Goal: Information Seeking & Learning: Learn about a topic

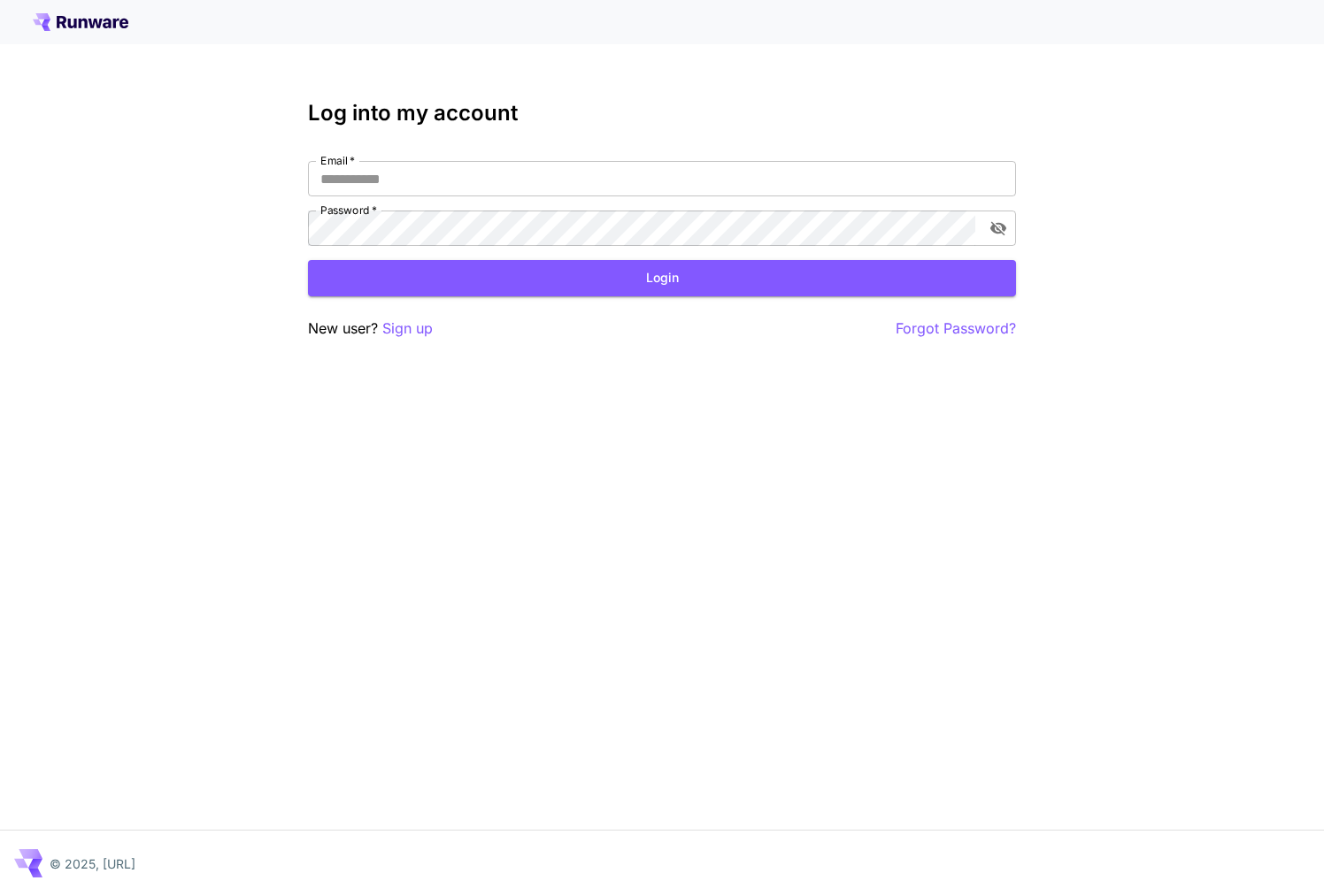
click at [459, 158] on div "Log into my account Email   * Email   * Password   * Password   * Login New use…" at bounding box center [662, 220] width 708 height 239
click at [444, 180] on input "Email   *" at bounding box center [662, 179] width 708 height 36
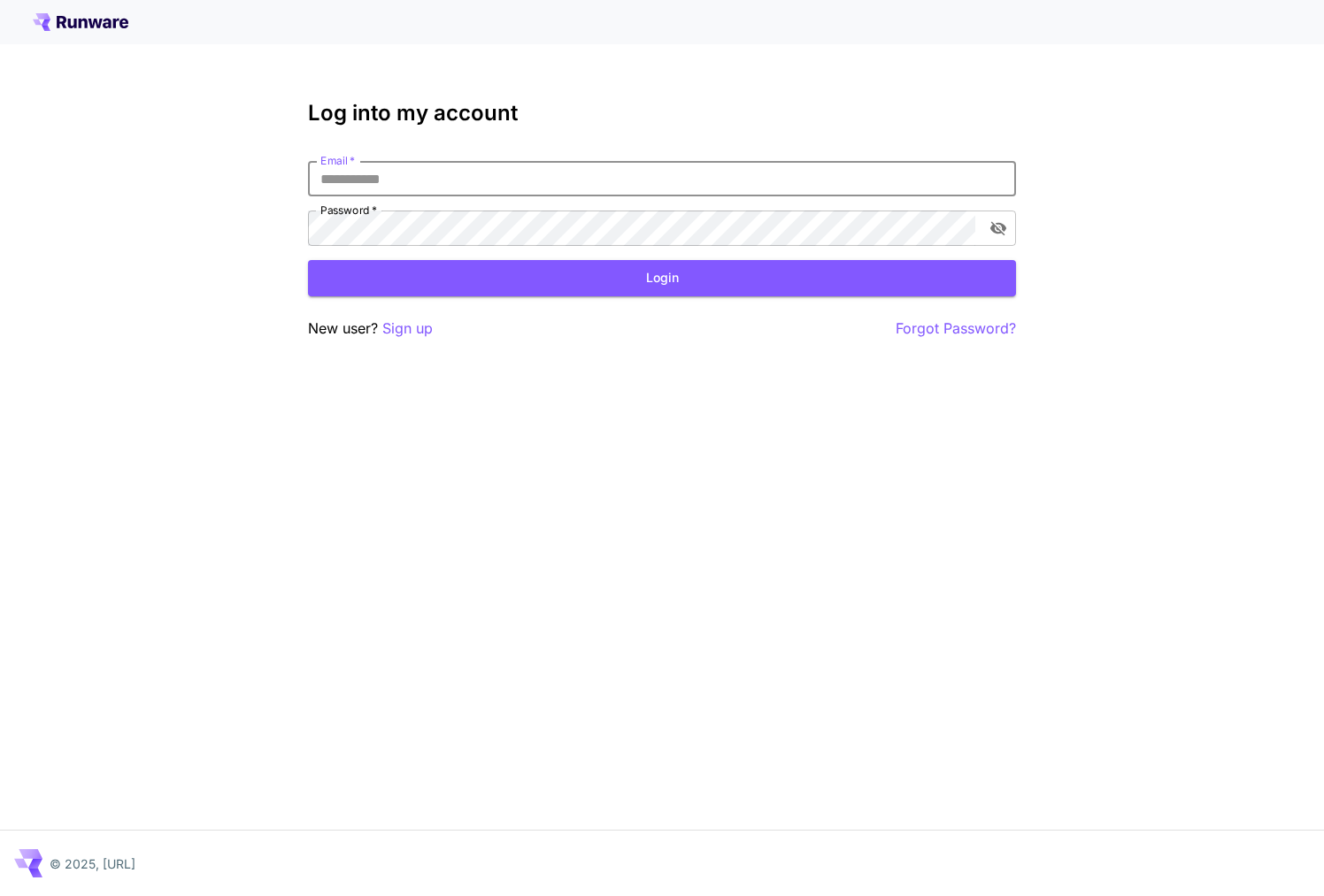
paste input "**********"
type input "**********"
click button "Login" at bounding box center [662, 278] width 708 height 36
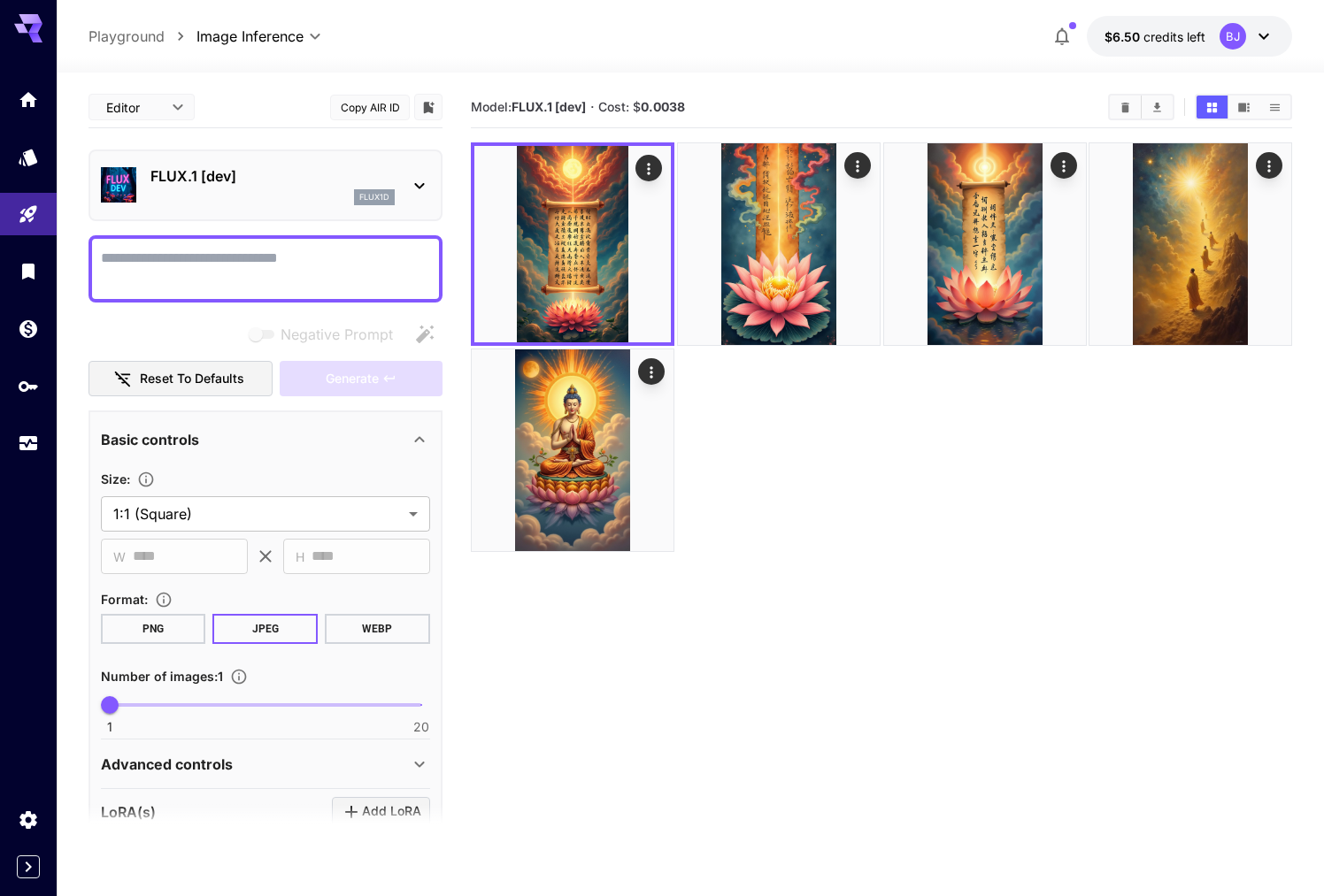
click at [409, 180] on icon at bounding box center [420, 186] width 21 height 21
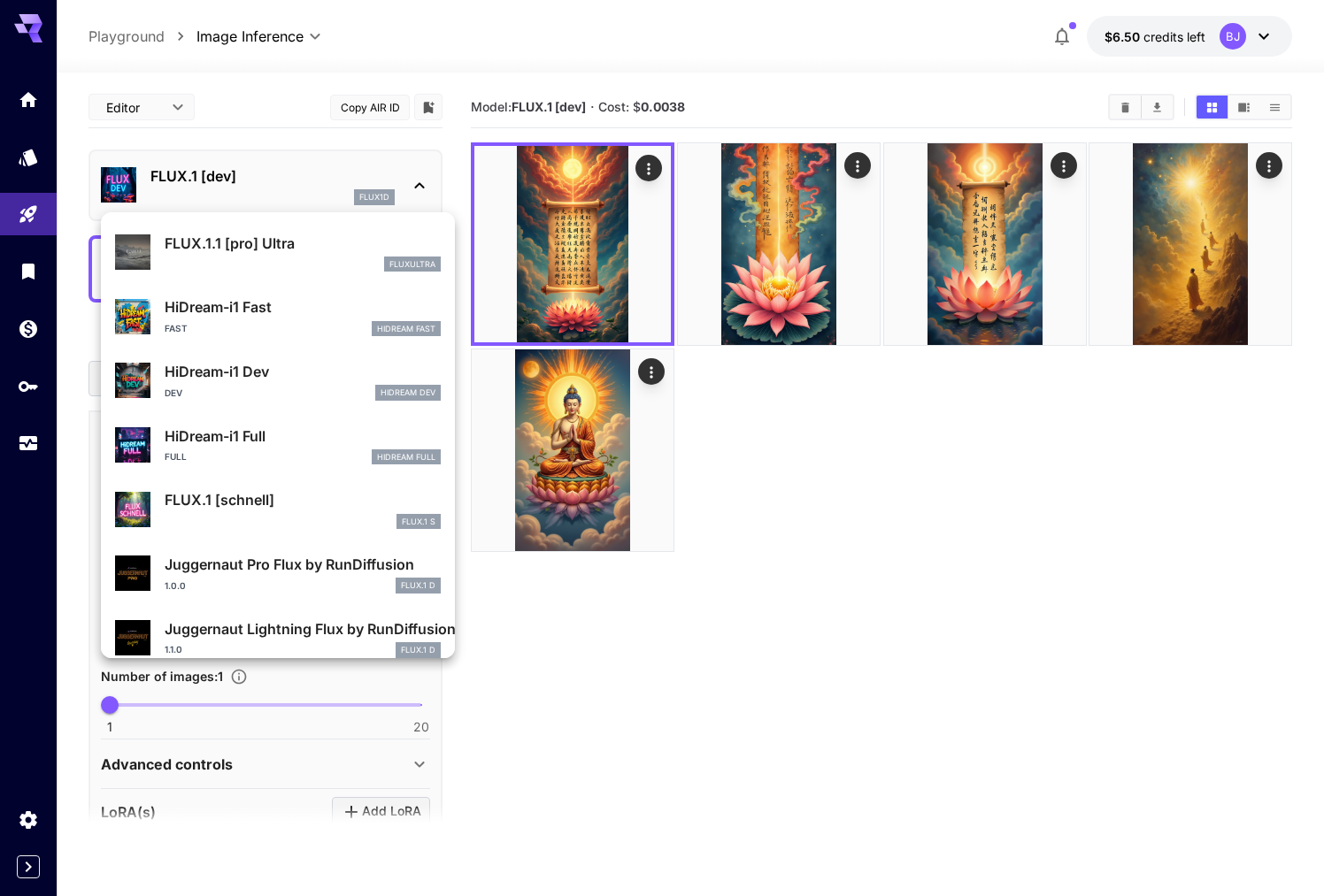
scroll to position [1431, 0]
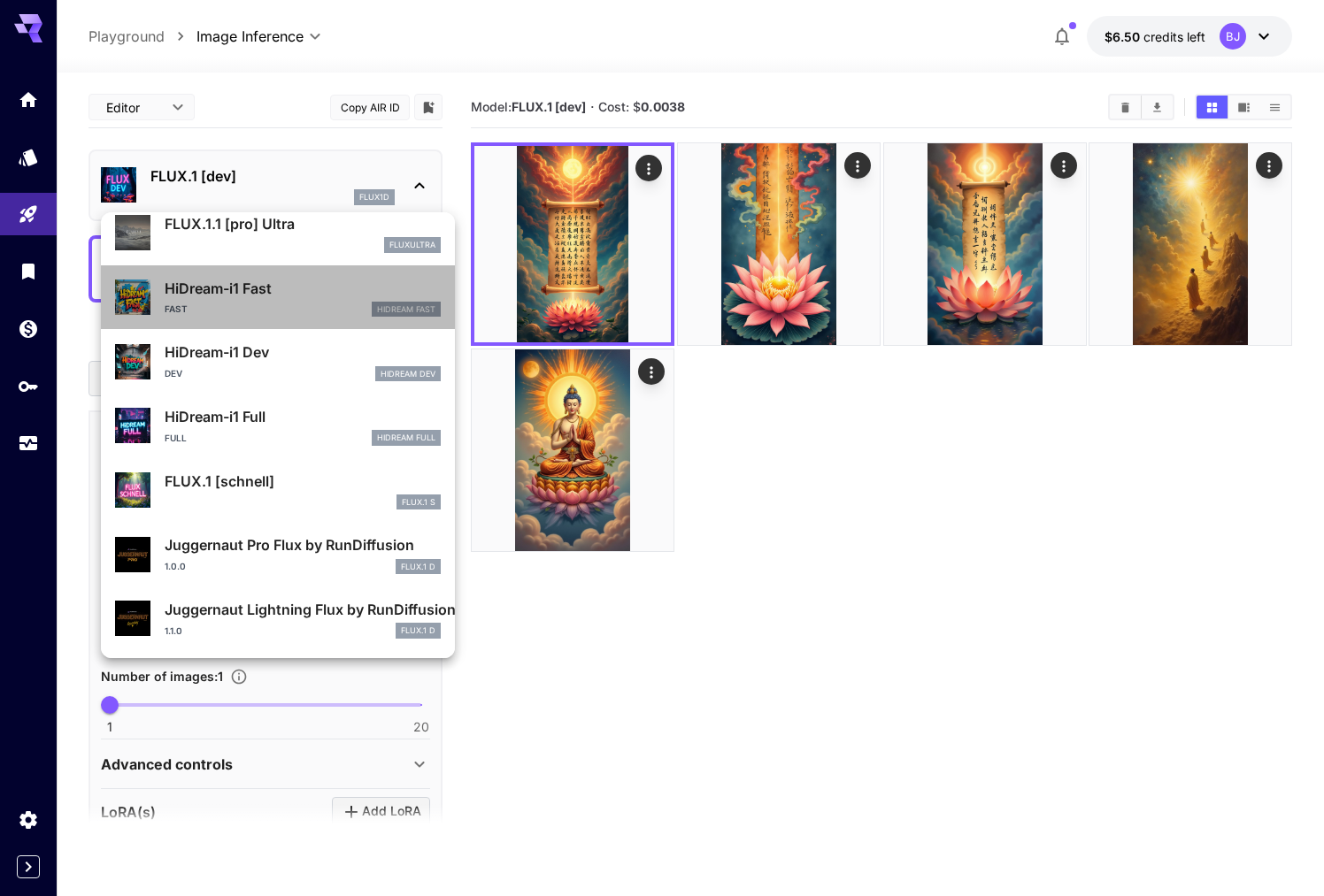
click at [280, 292] on p "HiDream-i1 Fast" at bounding box center [302, 288] width 276 height 21
type input "**"
type input "*"
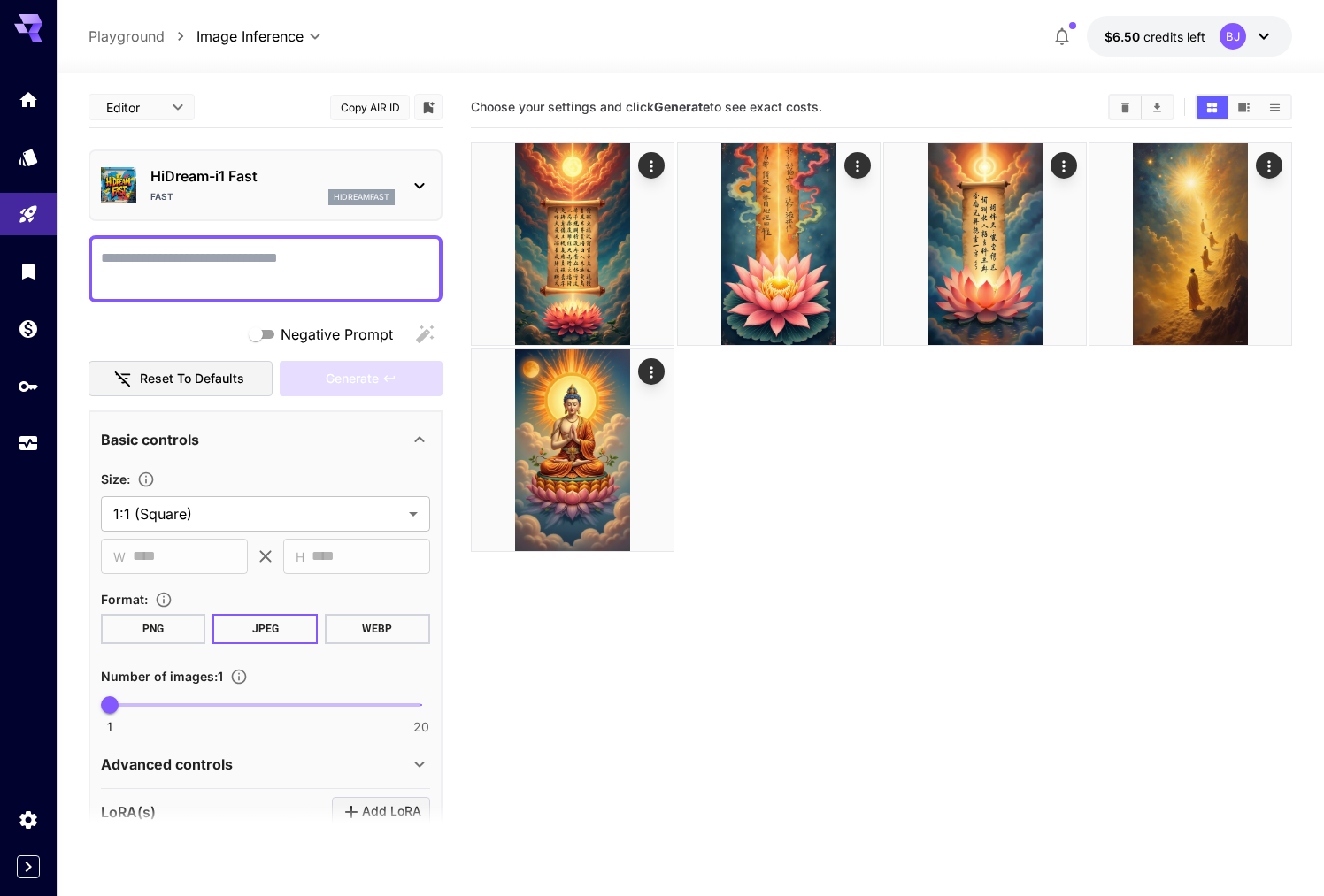
click at [256, 166] on p "HiDream-i1 Fast" at bounding box center [272, 176] width 245 height 21
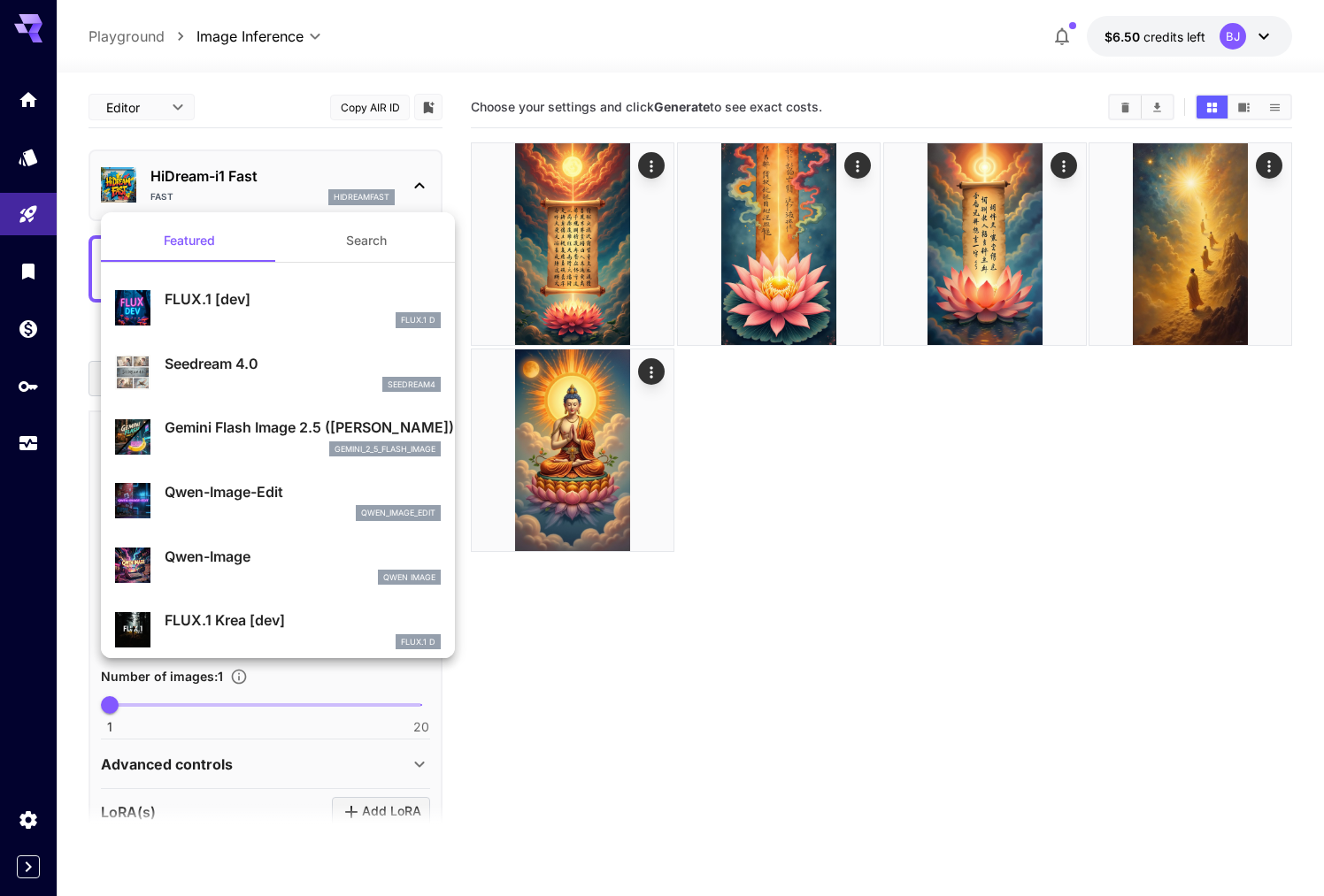
click at [317, 350] on div "Seedream 4.0 seedream4" at bounding box center [277, 372] width 325 height 54
type input "**********"
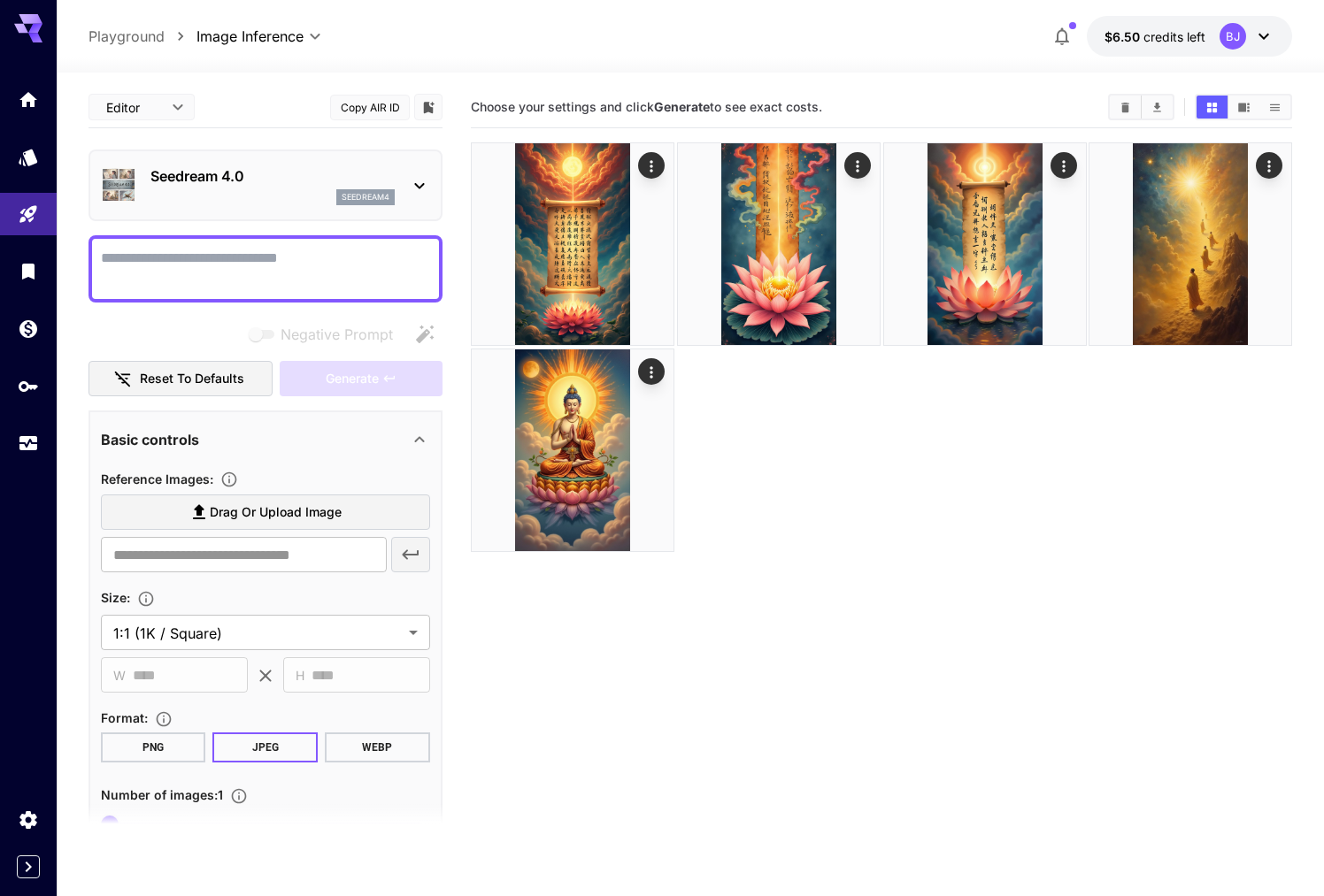
click at [293, 197] on div "seedream4" at bounding box center [272, 197] width 245 height 16
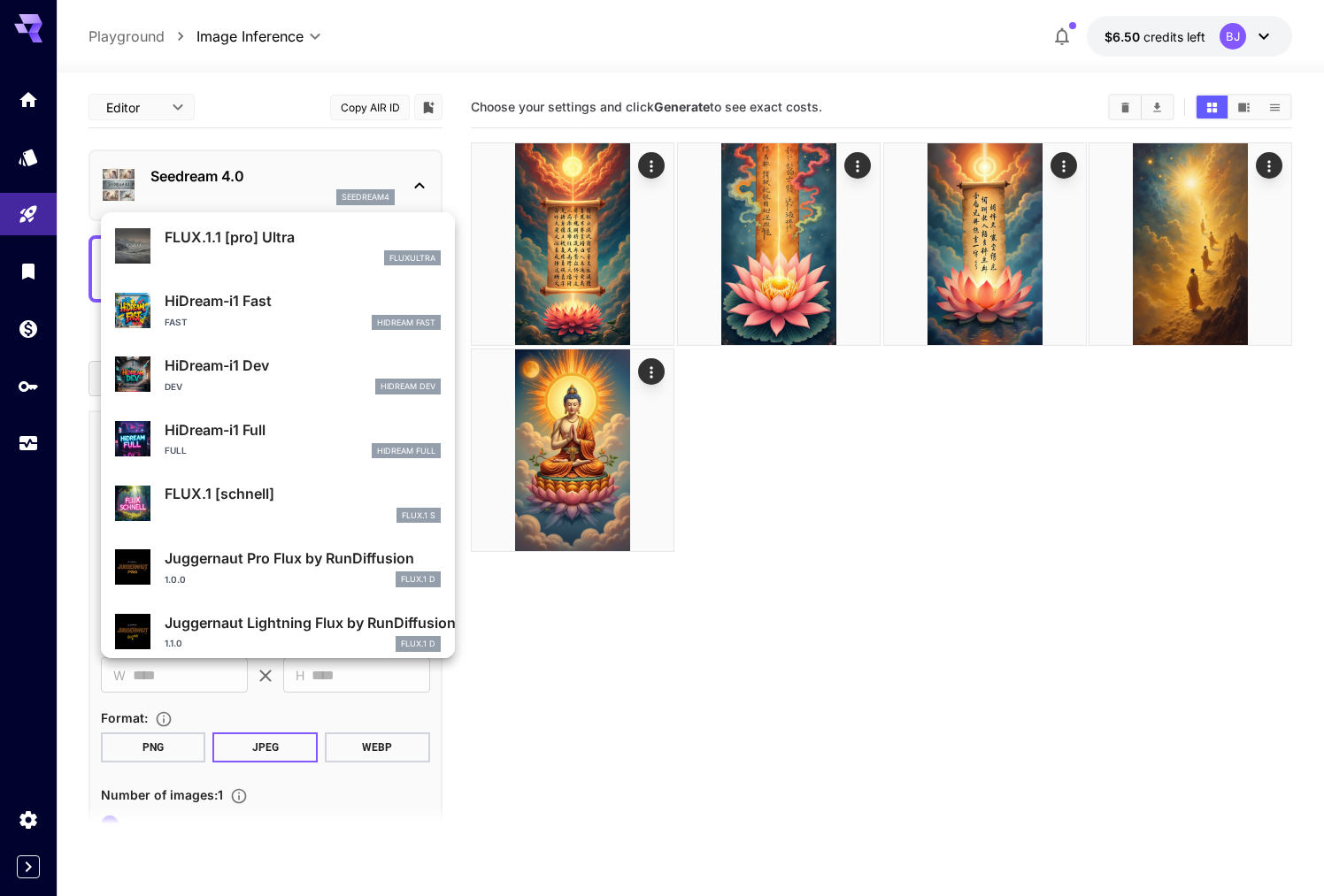
scroll to position [1431, 0]
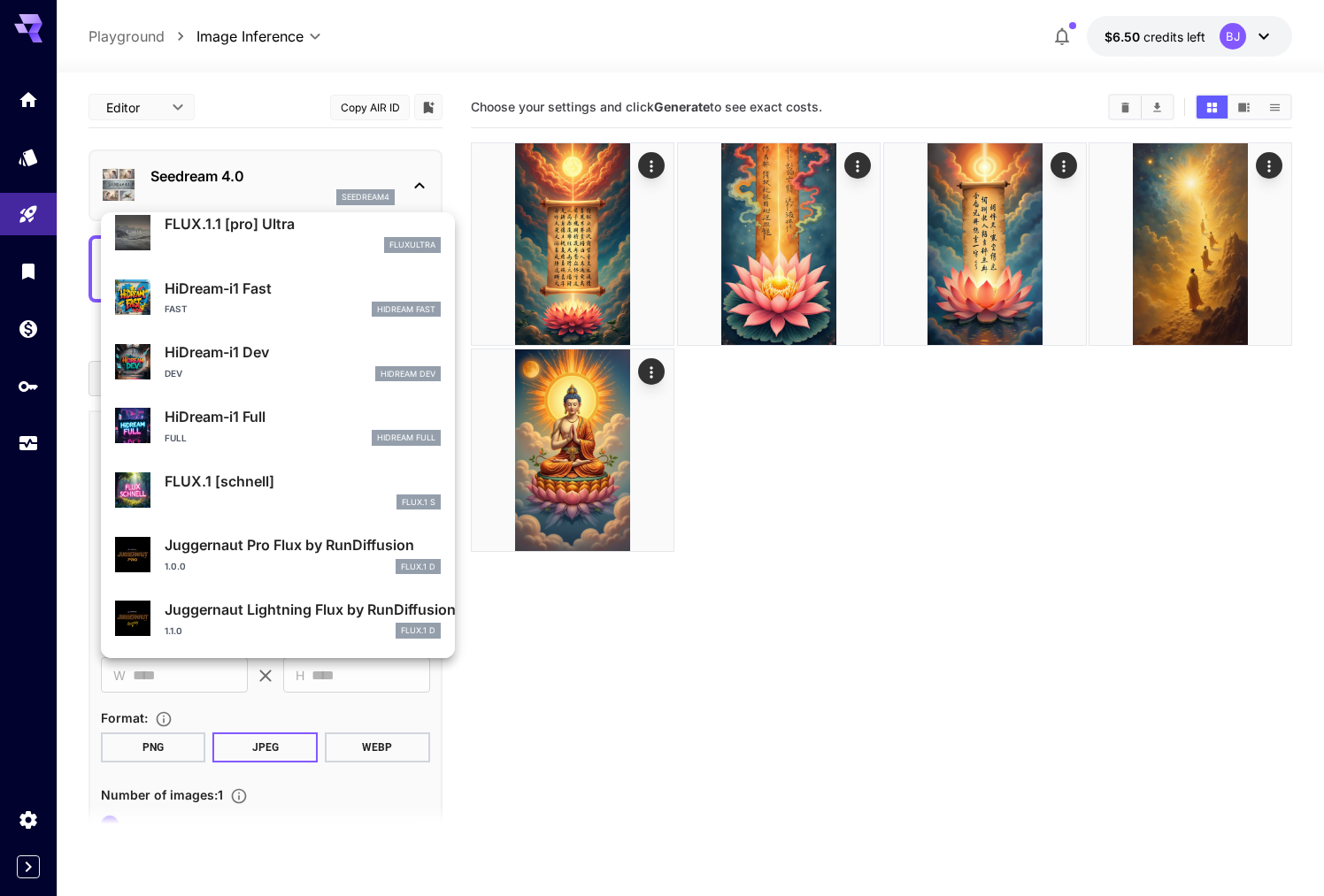
click at [788, 640] on div at bounding box center [662, 448] width 1324 height 896
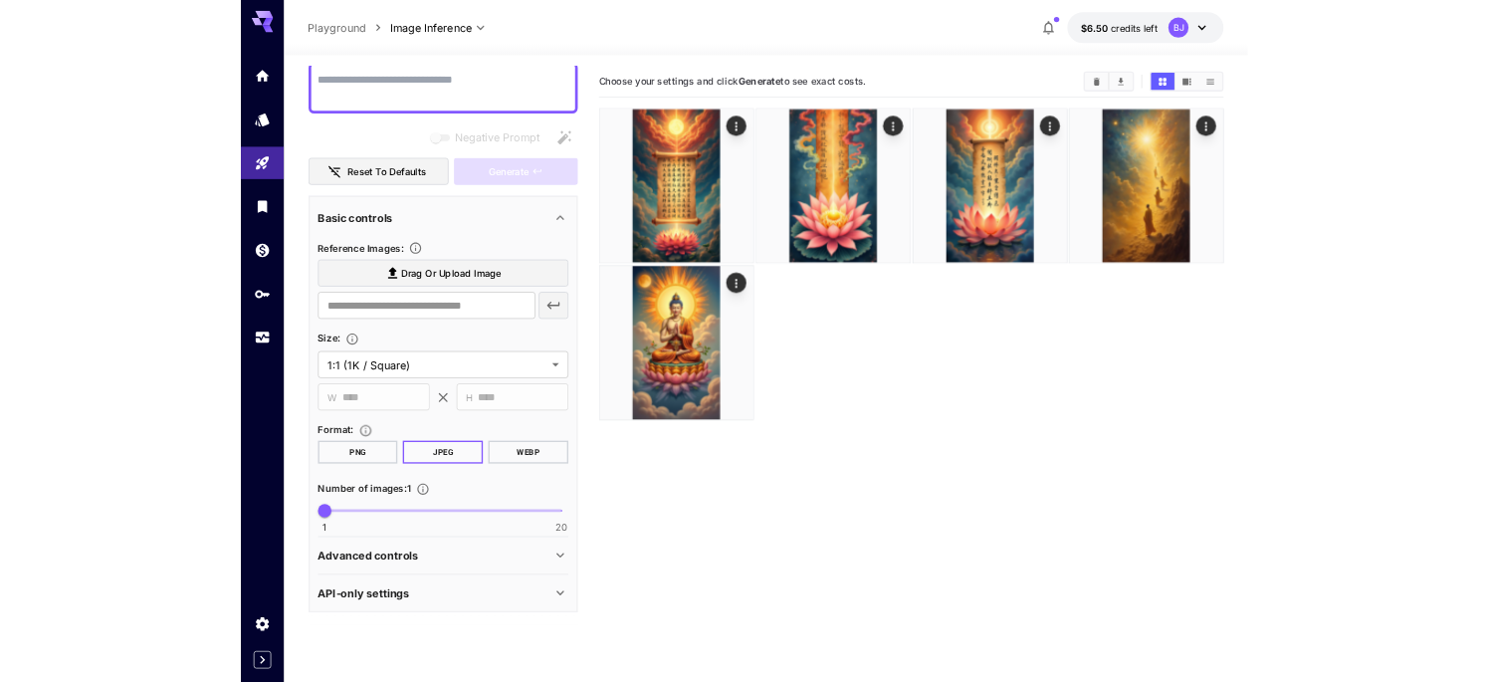
scroll to position [0, 0]
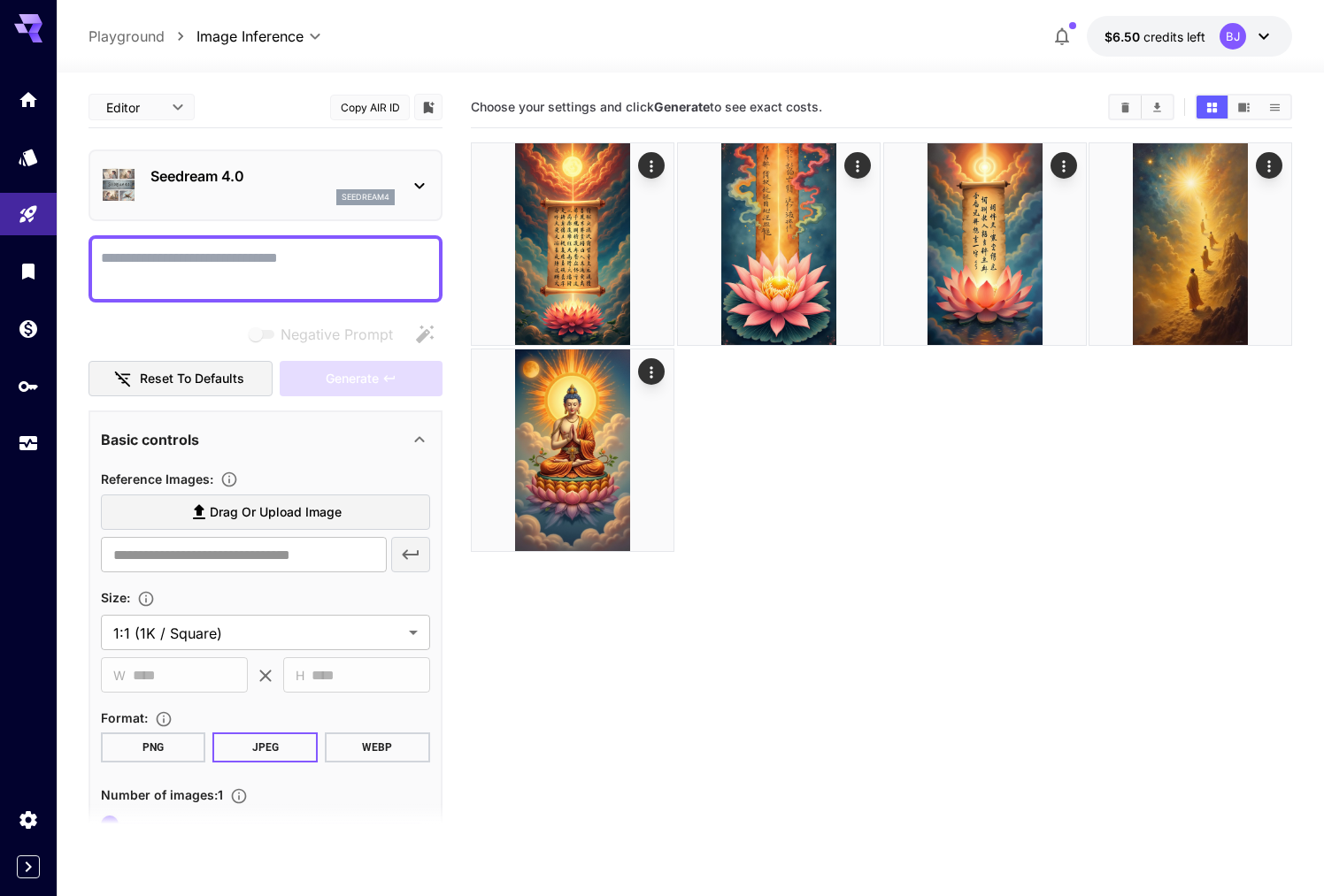
click at [430, 169] on div "Seedream 4.0 seedream4" at bounding box center [265, 185] width 354 height 72
click at [412, 192] on icon at bounding box center [420, 186] width 21 height 21
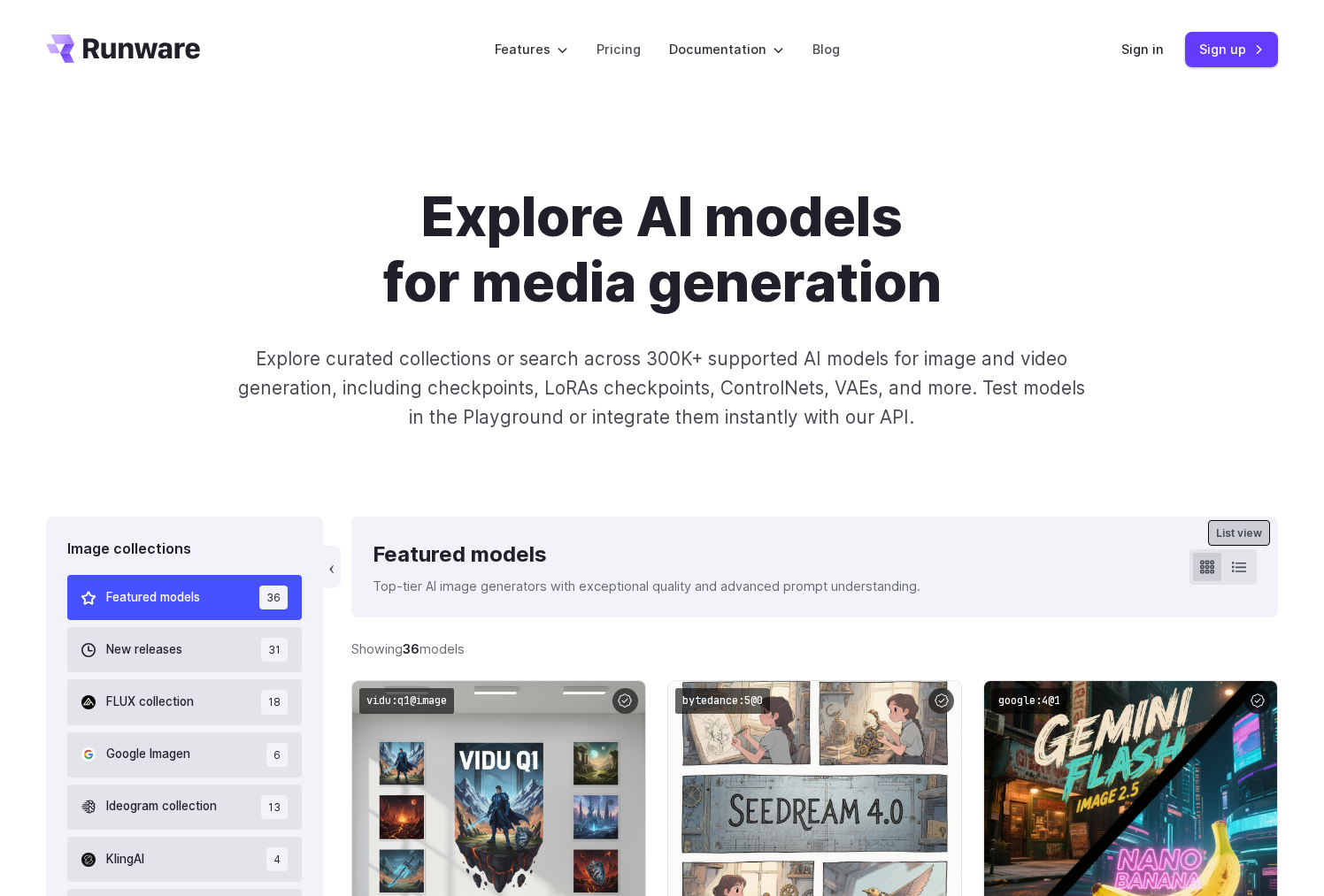
click at [1229, 564] on button at bounding box center [1239, 567] width 28 height 28
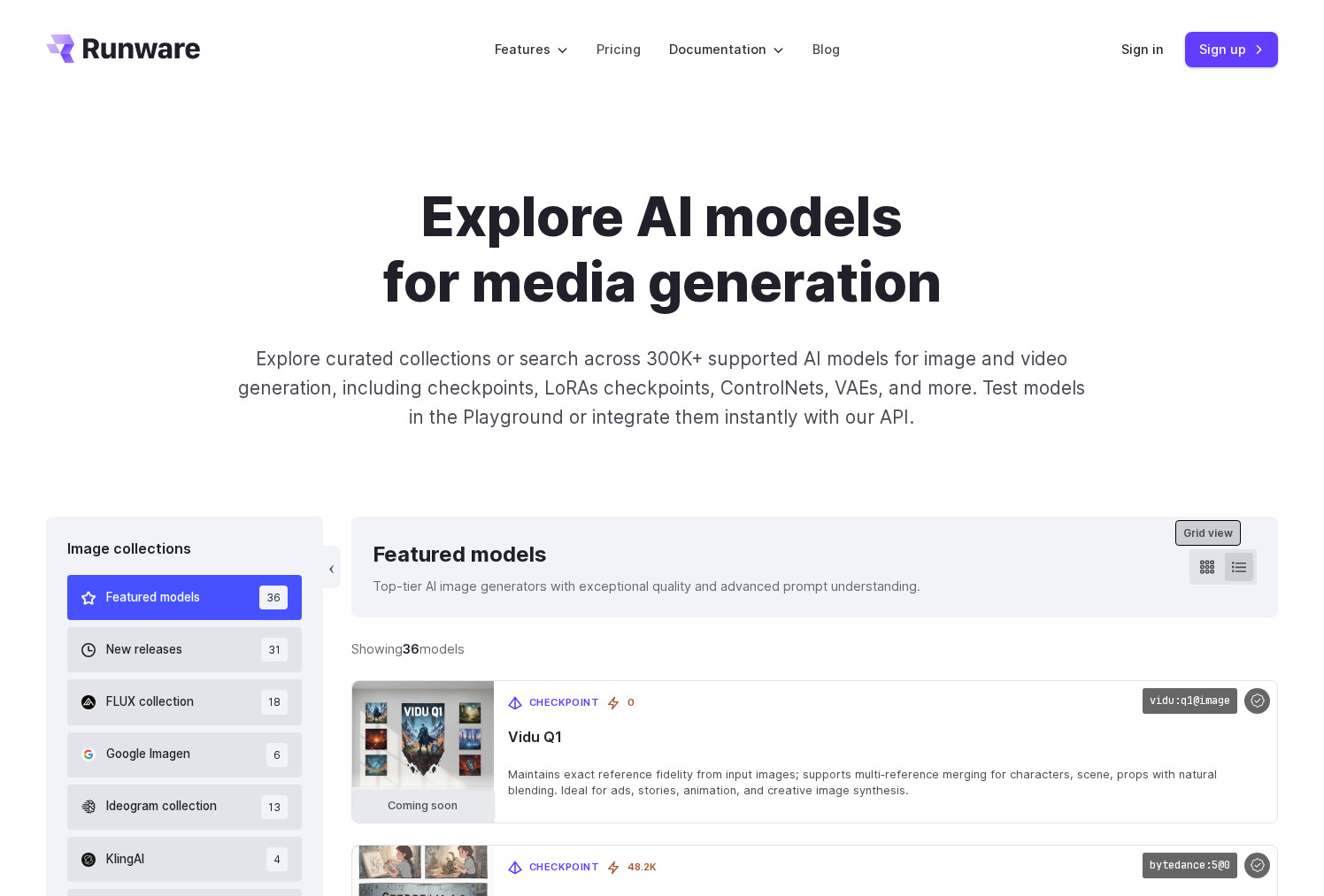
click at [1215, 568] on button at bounding box center [1207, 567] width 28 height 28
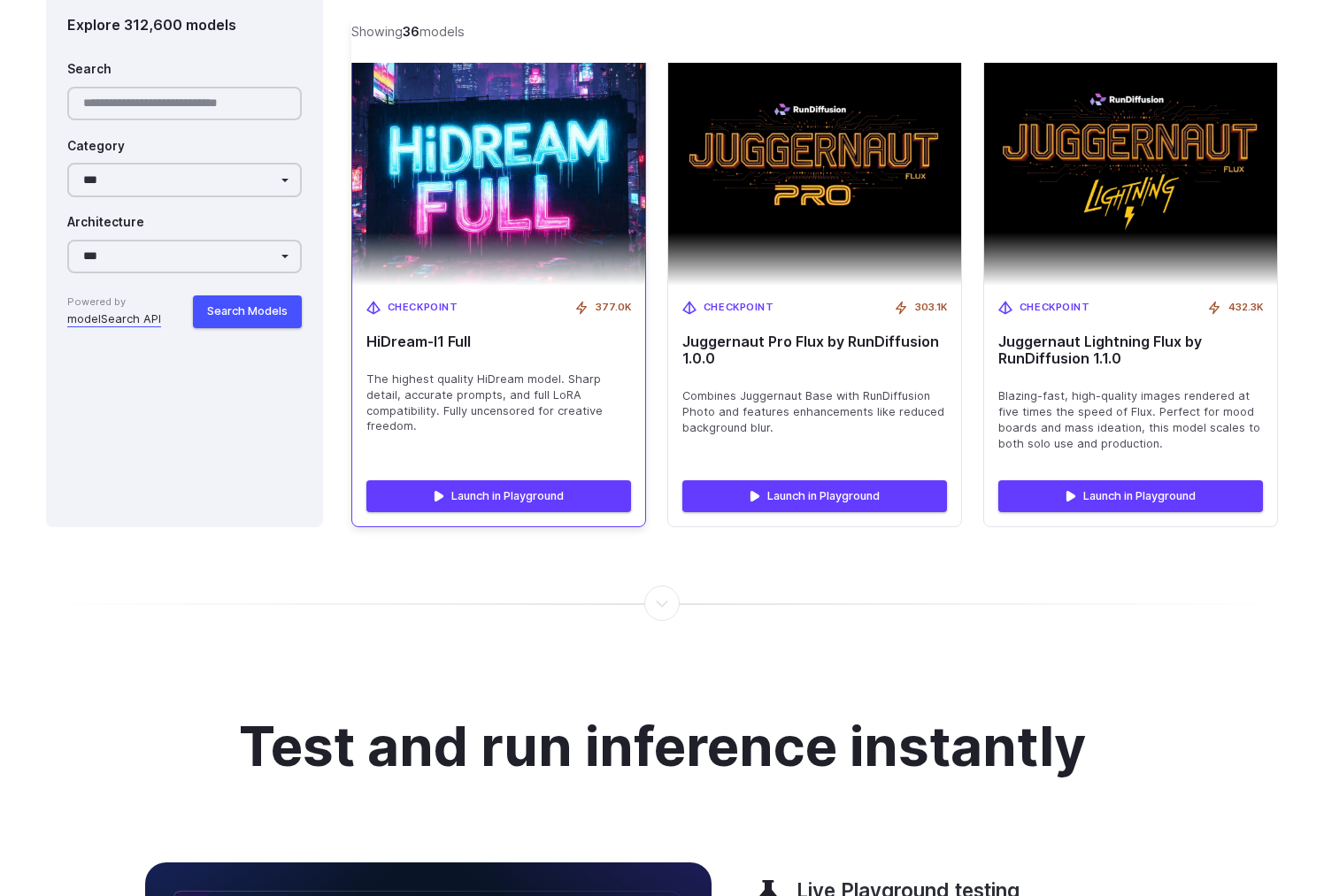
scroll to position [6421, 0]
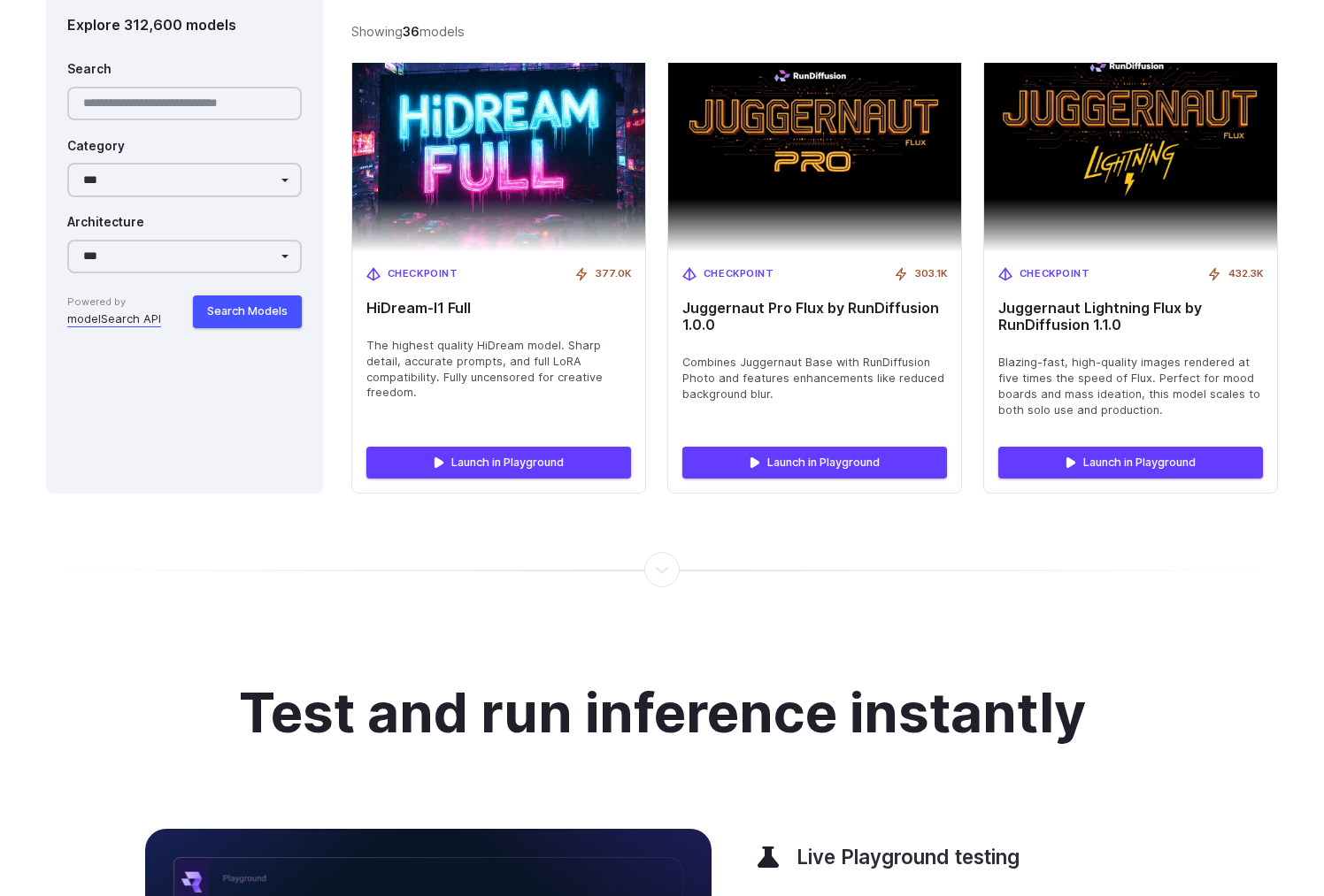
click at [661, 570] on div at bounding box center [662, 570] width 2 height 0
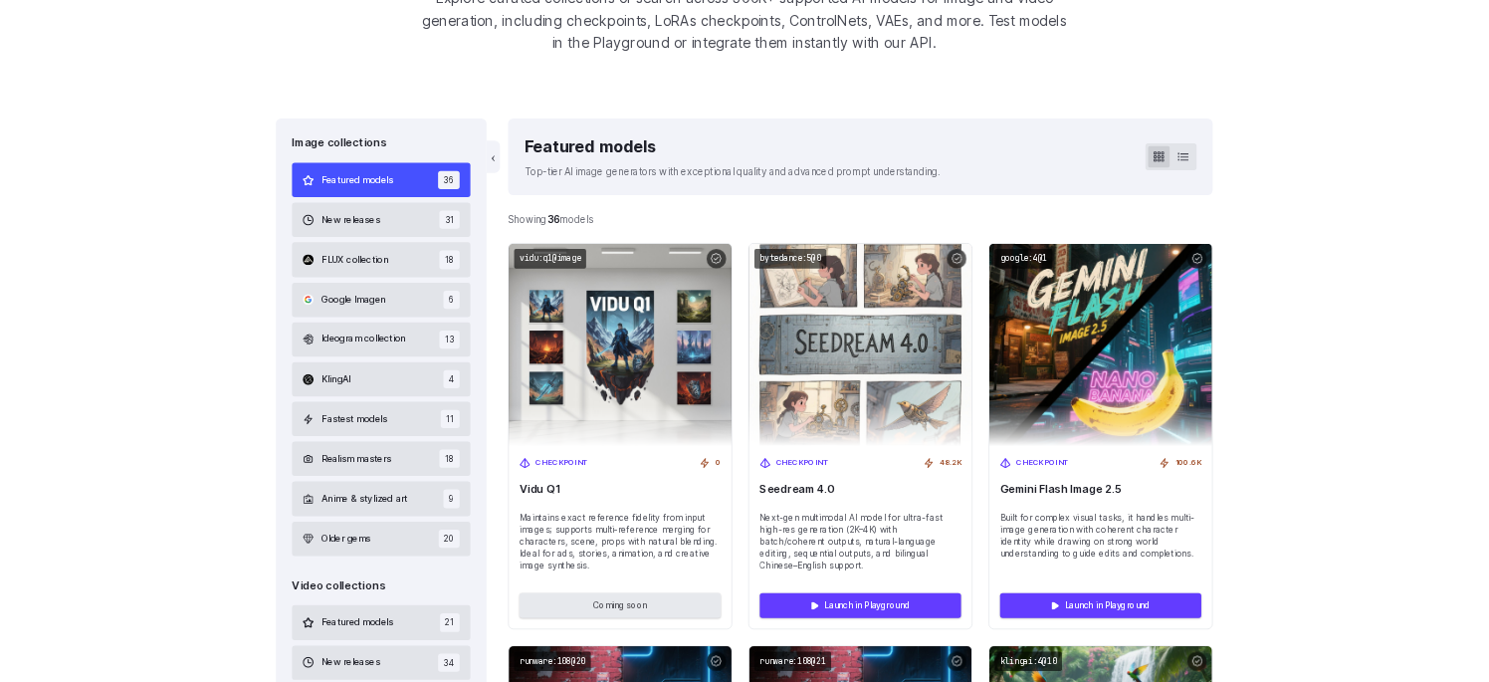
scroll to position [525, 0]
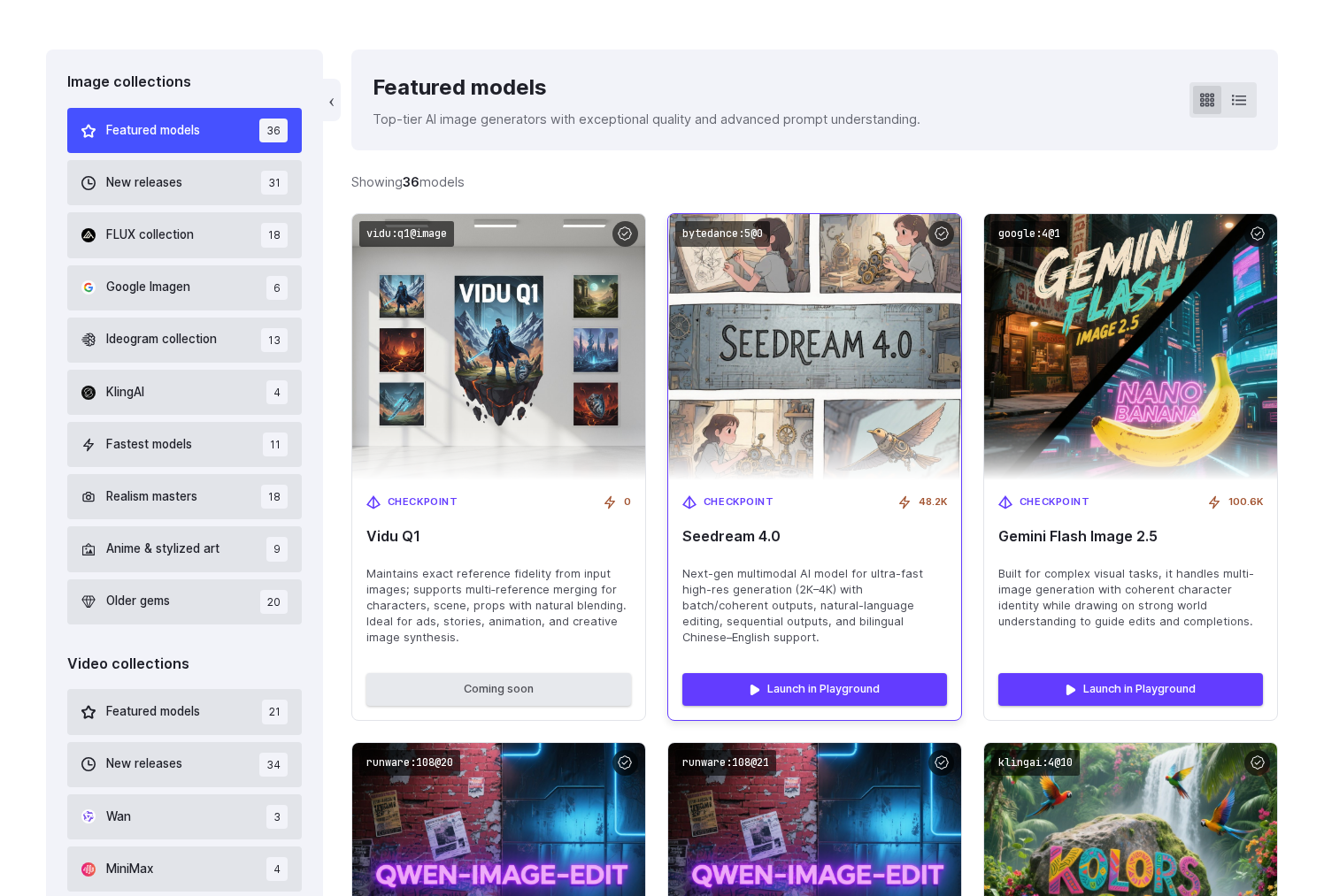
click at [706, 536] on span "Seedream 4.0" at bounding box center [814, 536] width 265 height 17
drag, startPoint x: 706, startPoint y: 536, endPoint x: 791, endPoint y: 542, distance: 85.2
click at [791, 542] on span "Seedream 4.0" at bounding box center [814, 536] width 265 height 17
drag, startPoint x: 791, startPoint y: 542, endPoint x: 733, endPoint y: 539, distance: 58.1
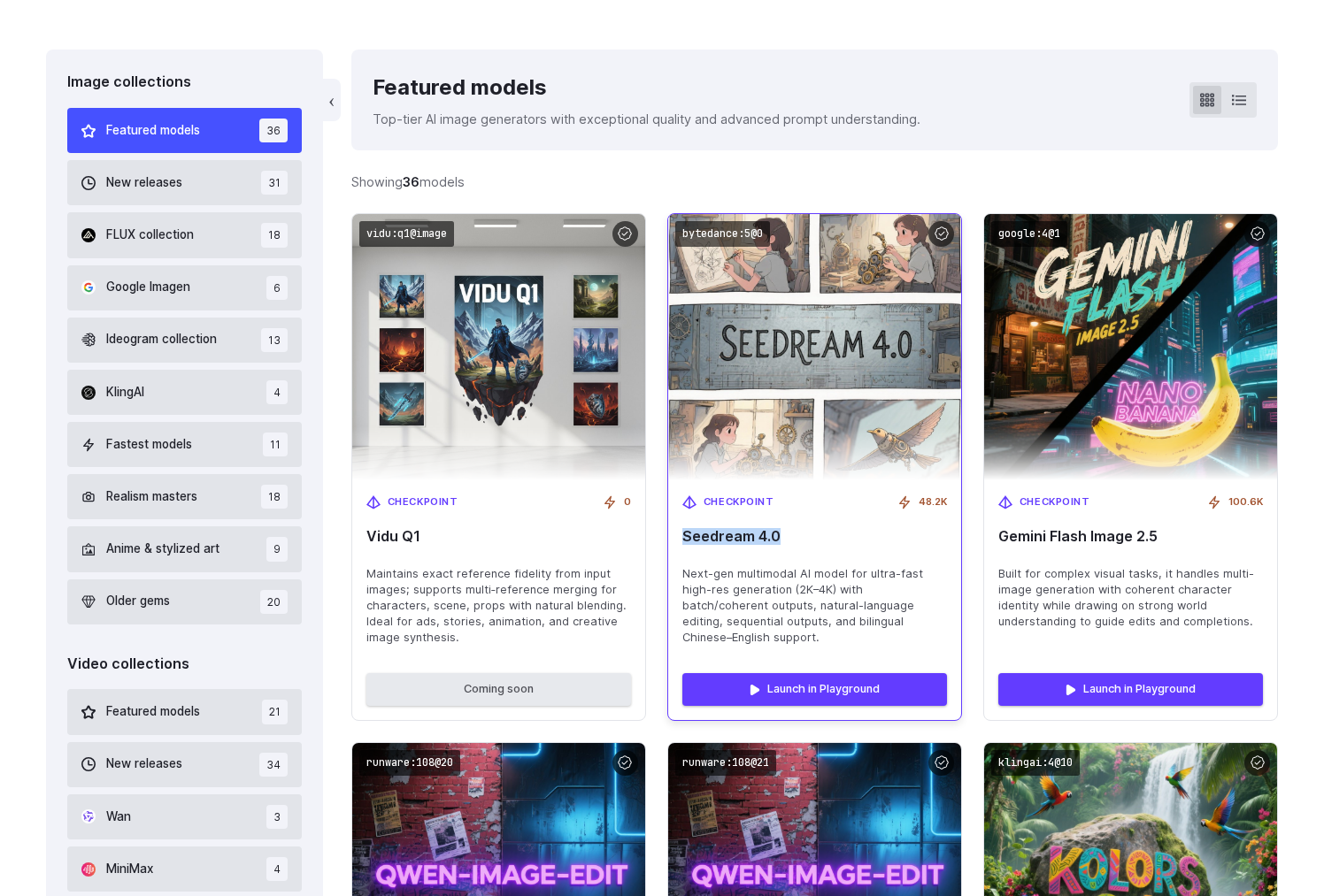
click at [733, 539] on span "Seedream 4.0" at bounding box center [814, 536] width 265 height 17
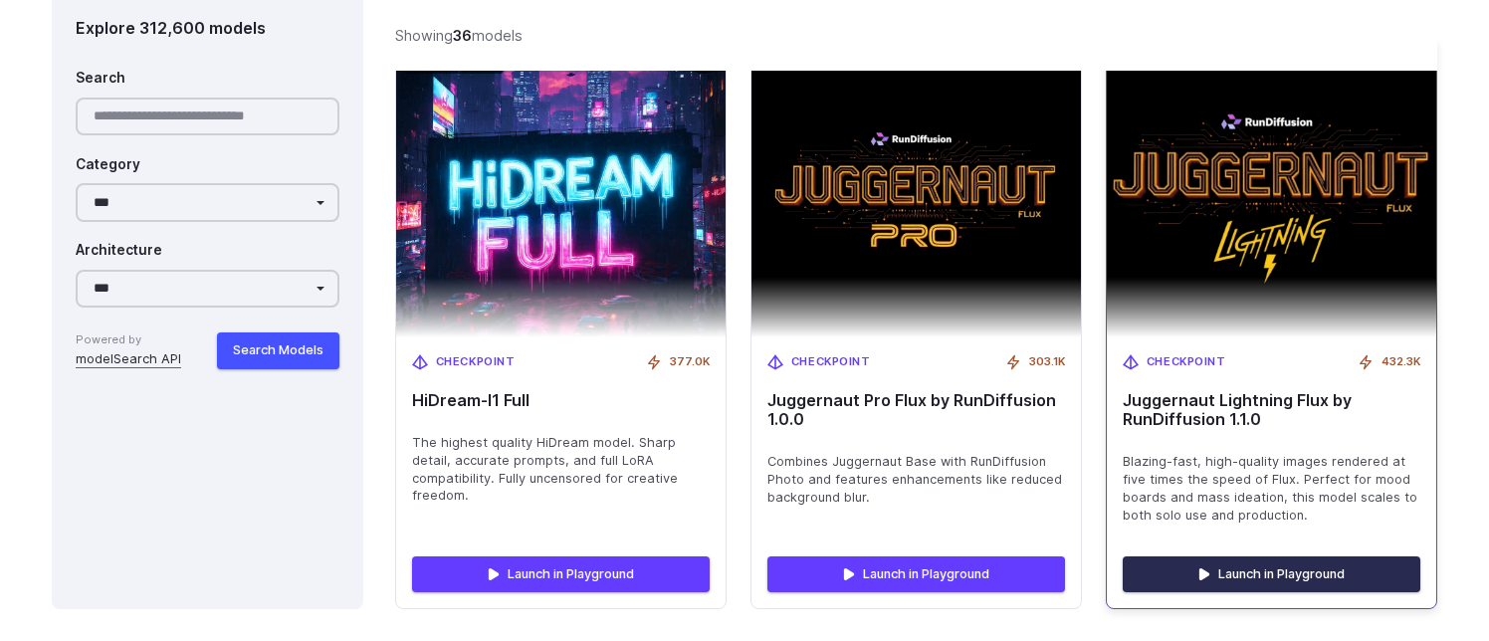
scroll to position [7180, 0]
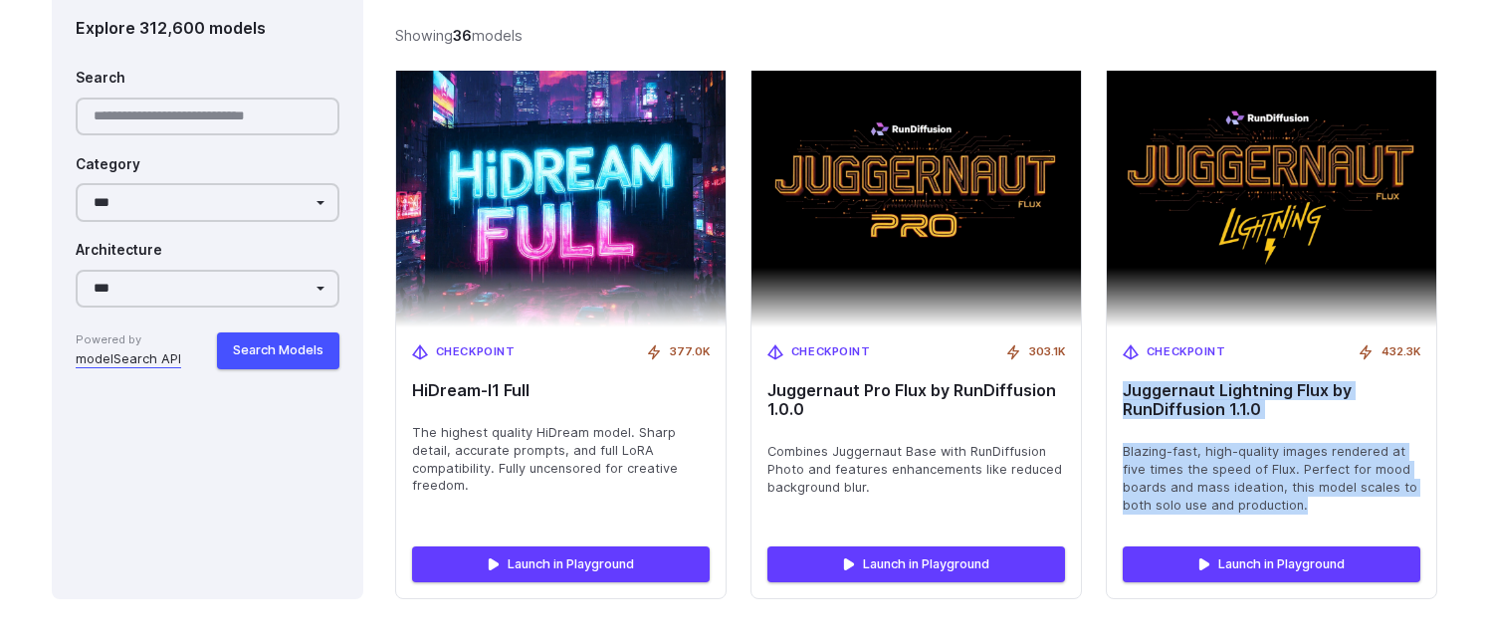
drag, startPoint x: 383, startPoint y: 246, endPoint x: 1439, endPoint y: 492, distance: 1083.9
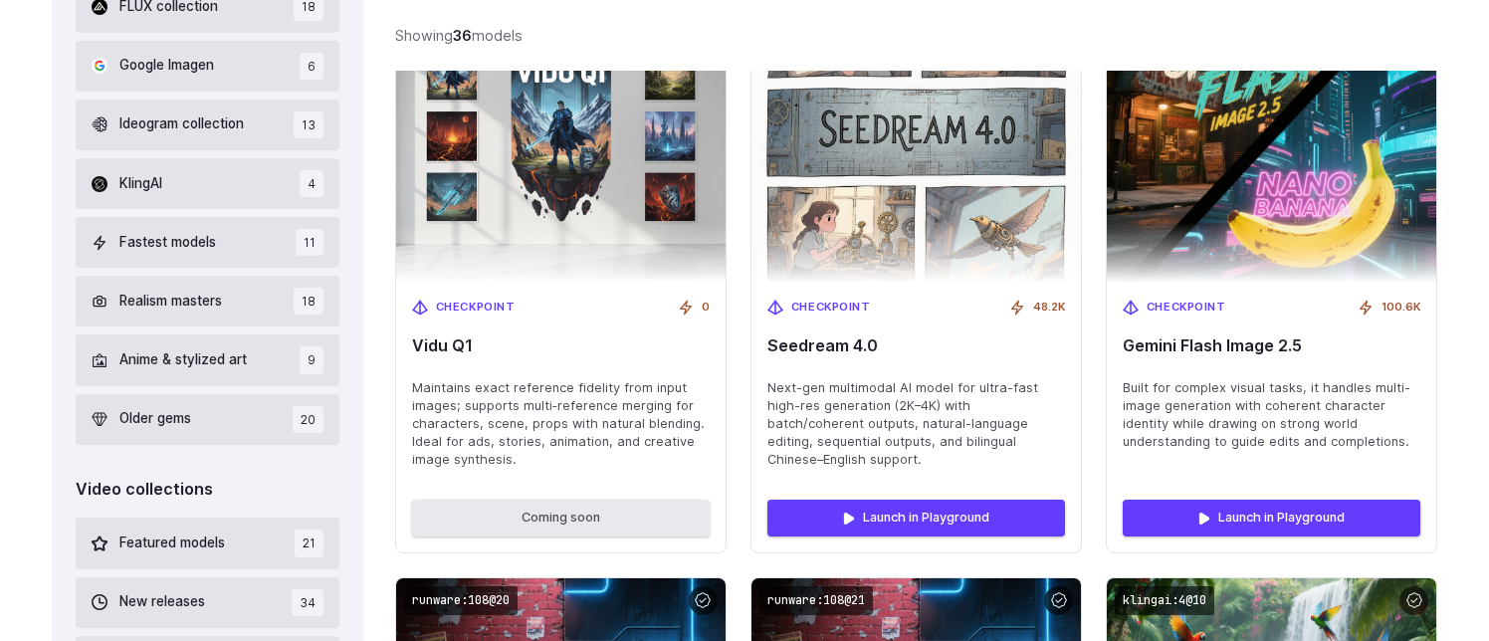
scroll to position [350, 0]
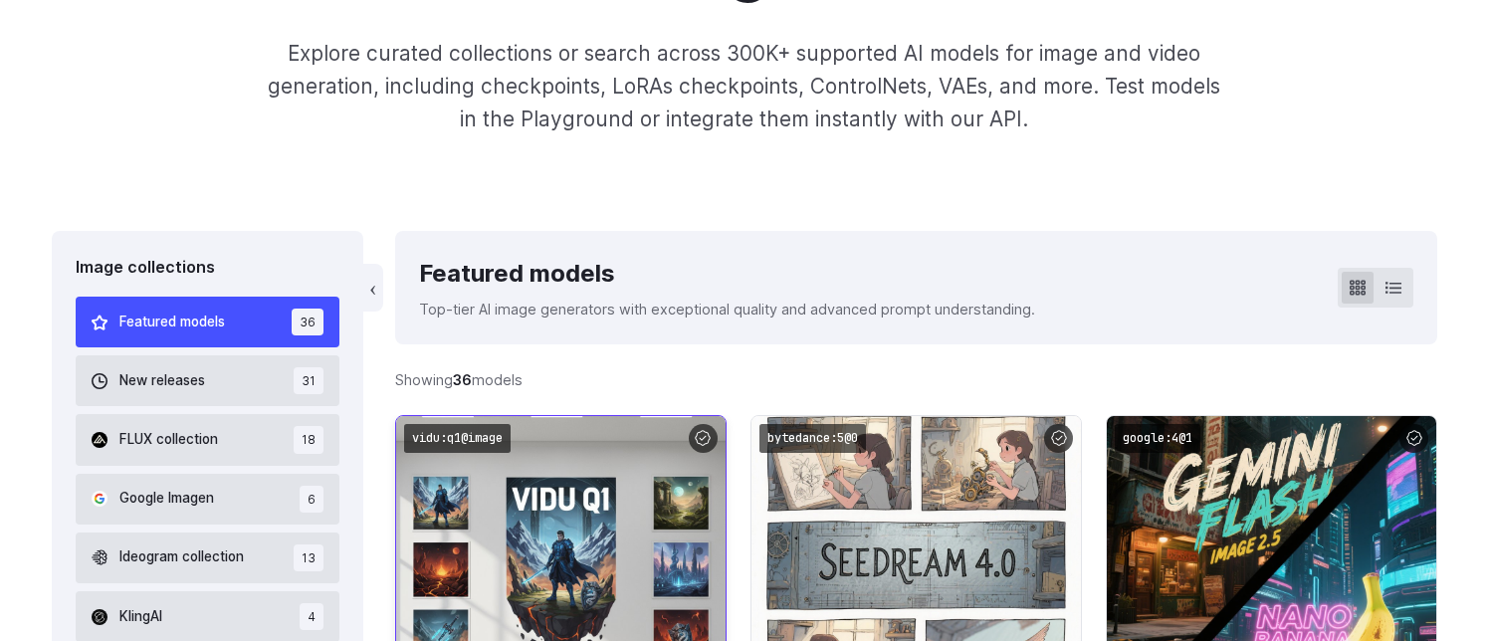
click at [614, 382] on div "Showing 36 models Searching models... Previous Page 1 of 1 Next" at bounding box center [916, 379] width 1042 height 71
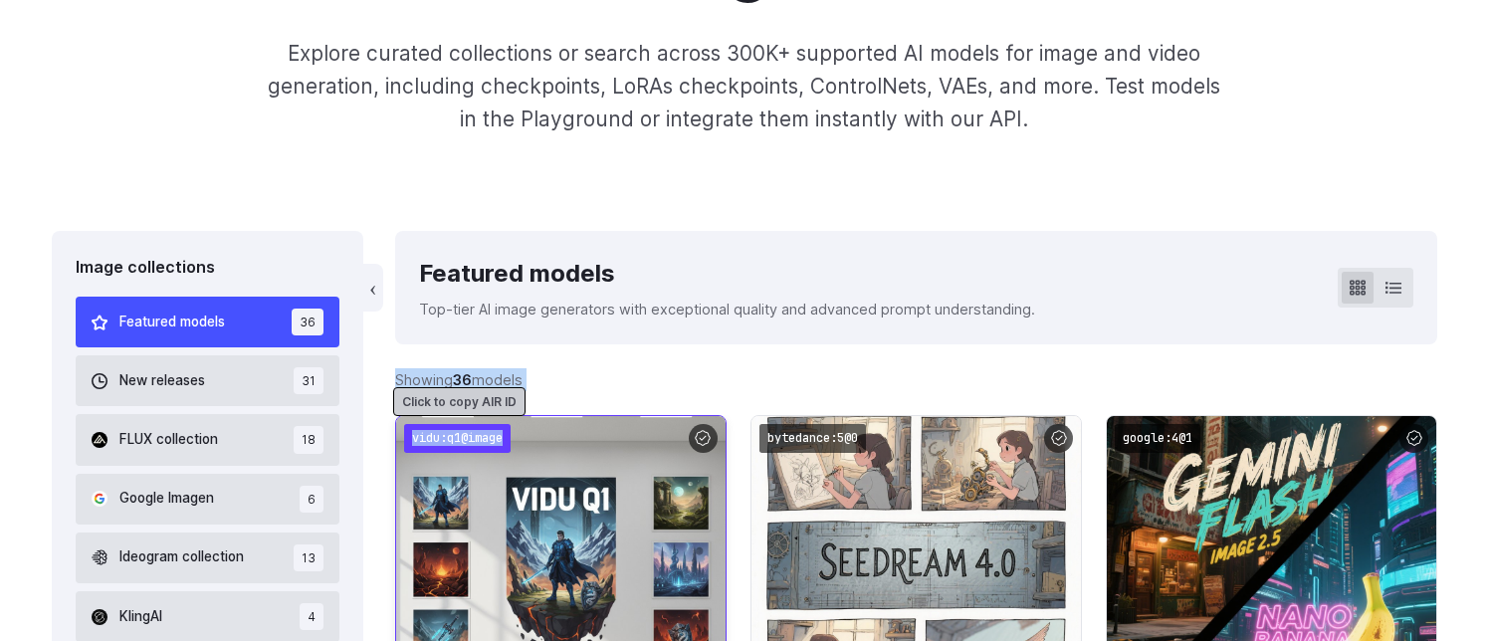
drag, startPoint x: 366, startPoint y: 426, endPoint x: 509, endPoint y: 443, distance: 144.3
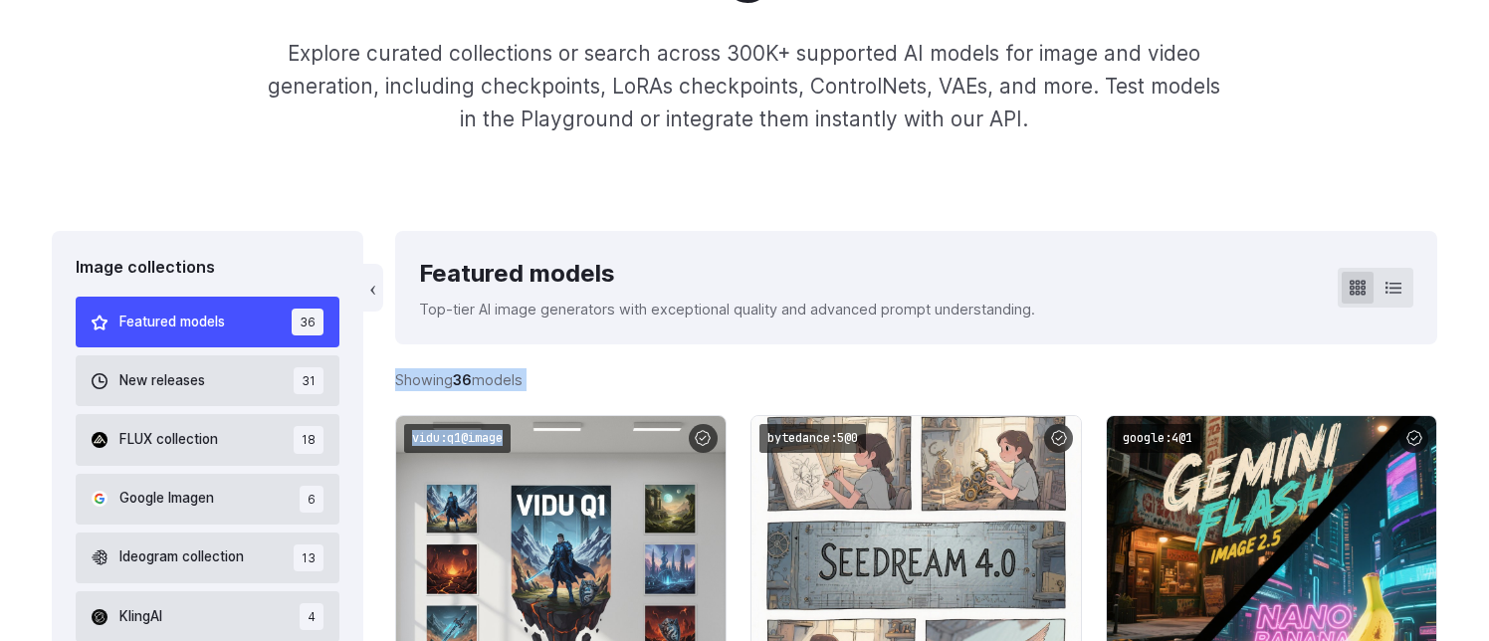
click at [575, 387] on div "Showing 36 models Searching models... Previous Page 1 of 1 Next" at bounding box center [916, 379] width 1042 height 71
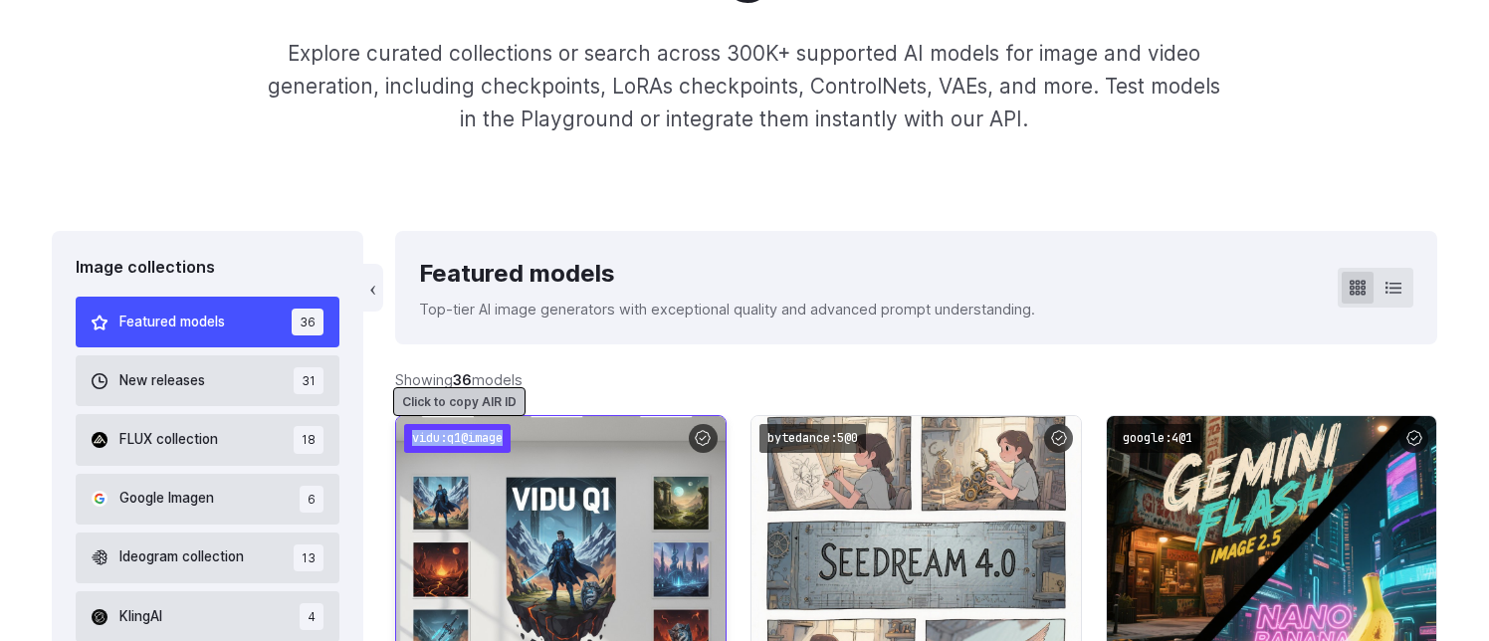
drag, startPoint x: 394, startPoint y: 440, endPoint x: 413, endPoint y: 441, distance: 18.9
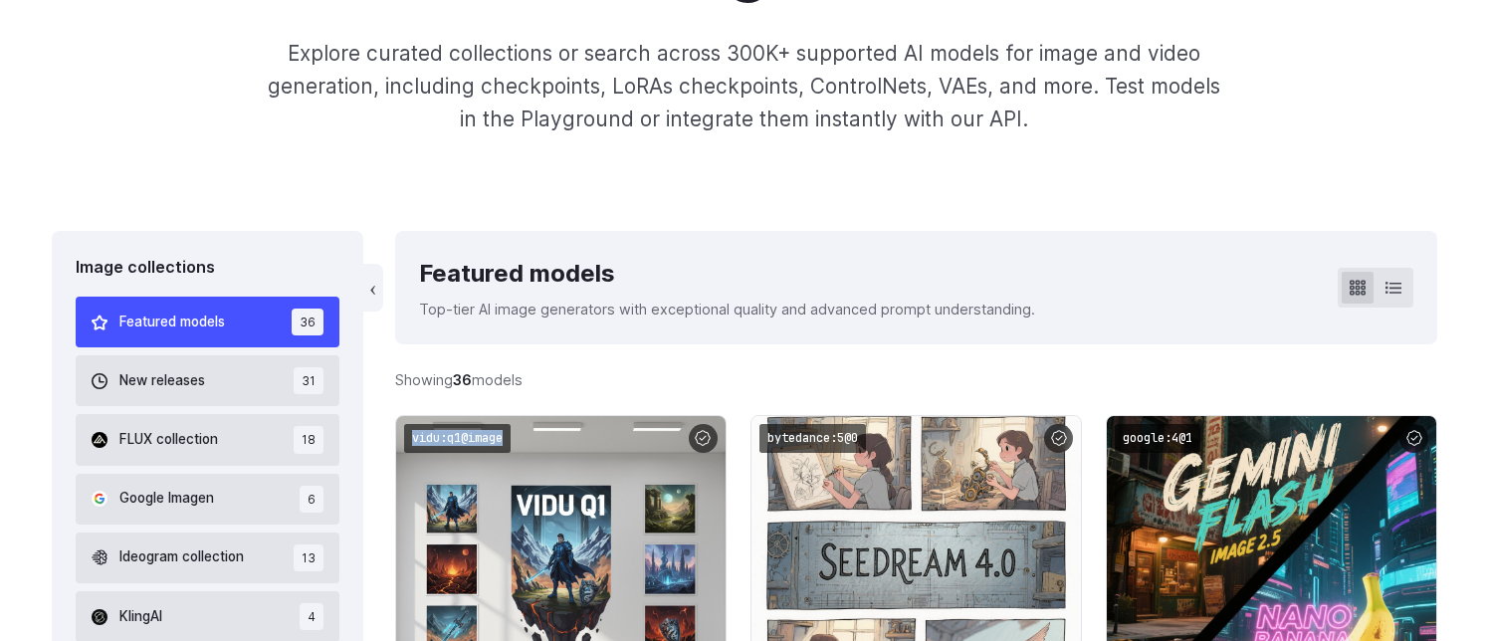
copy div "vidu:q1@image"
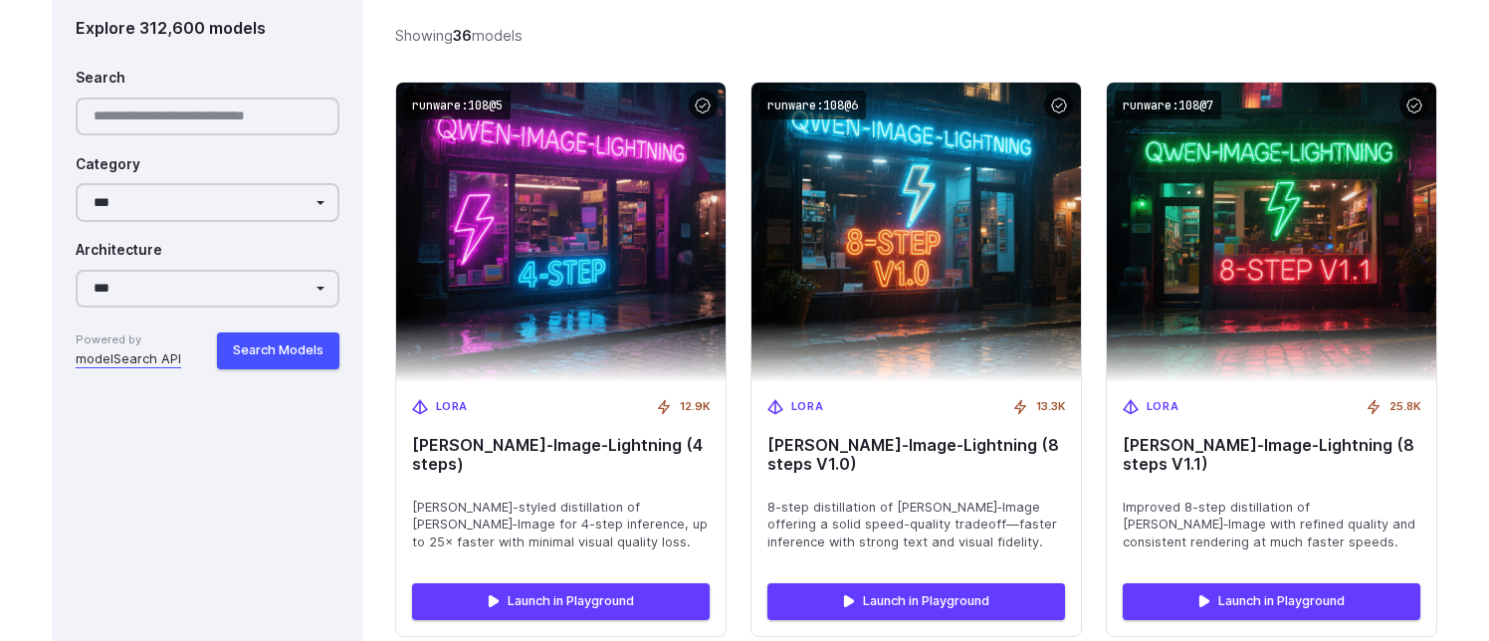
scroll to position [2495, 0]
